Goal: Task Accomplishment & Management: Manage account settings

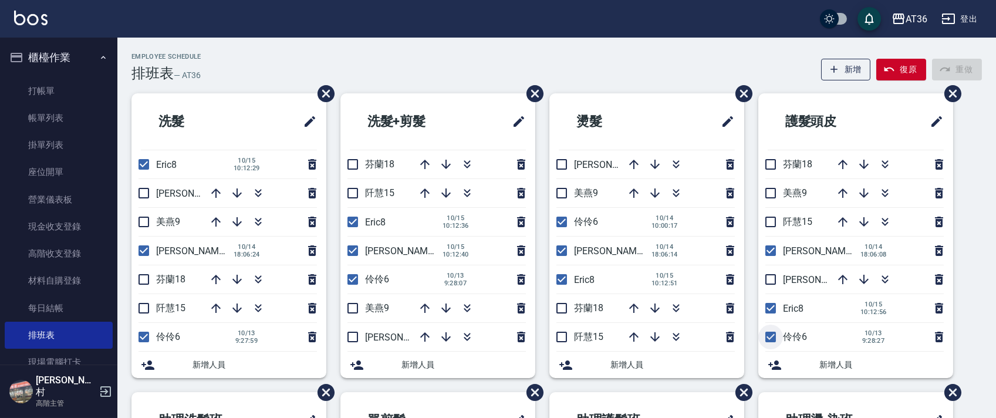
click at [771, 337] on input "checkbox" at bounding box center [770, 336] width 25 height 25
checkbox input "false"
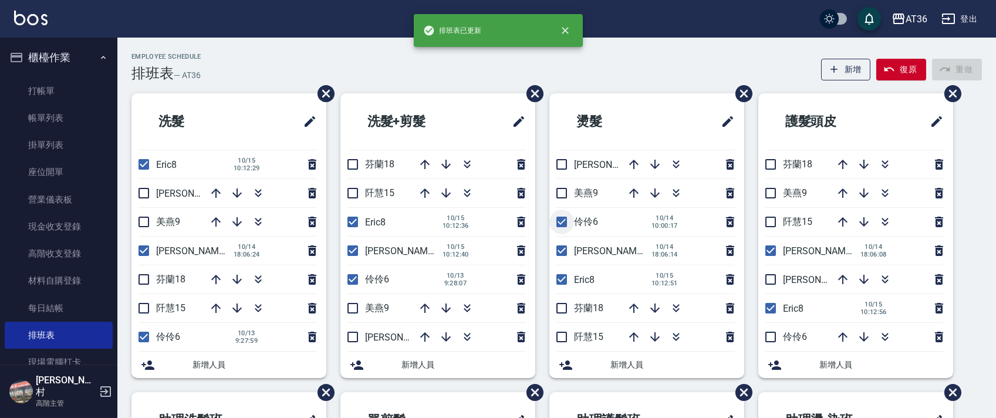
click at [558, 219] on input "checkbox" at bounding box center [561, 221] width 25 height 25
checkbox input "false"
click at [354, 280] on input "checkbox" at bounding box center [352, 279] width 25 height 25
checkbox input "false"
click at [143, 337] on input "checkbox" at bounding box center [143, 336] width 25 height 25
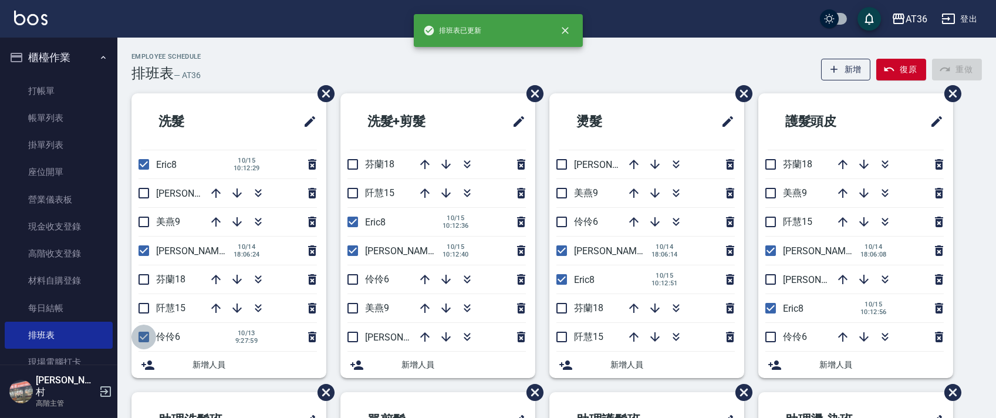
checkbox input "false"
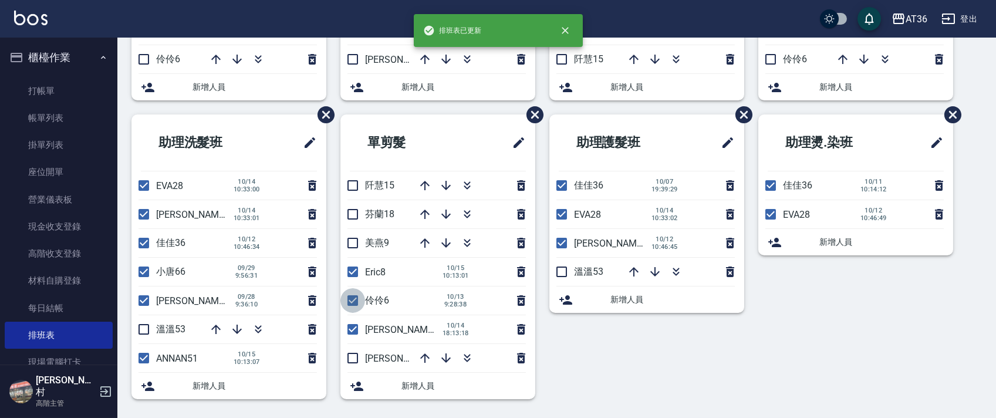
click at [351, 299] on input "checkbox" at bounding box center [352, 300] width 25 height 25
checkbox input "false"
